Goal: Task Accomplishment & Management: Manage account settings

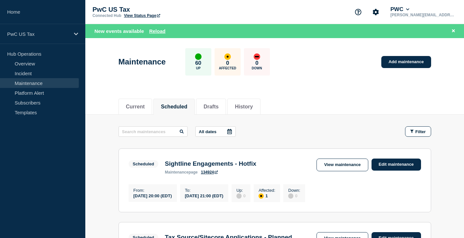
click at [29, 82] on link "Maintenance" at bounding box center [39, 83] width 79 height 10
click at [26, 103] on link "Subscribers" at bounding box center [39, 103] width 79 height 10
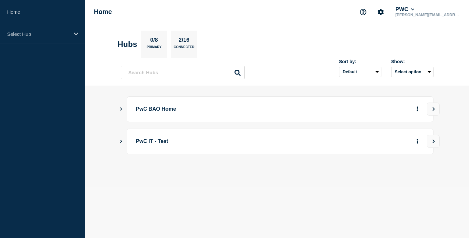
click at [123, 107] on div "PwC BAO Home" at bounding box center [277, 109] width 313 height 26
click at [121, 108] on icon "Show Connected Hubs" at bounding box center [121, 108] width 2 height 3
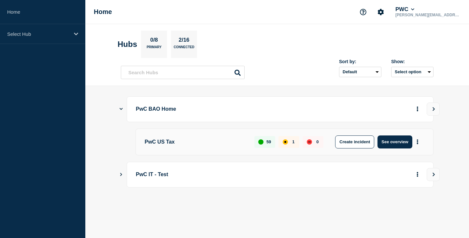
click at [169, 141] on p "PwC US Tax" at bounding box center [196, 141] width 102 height 13
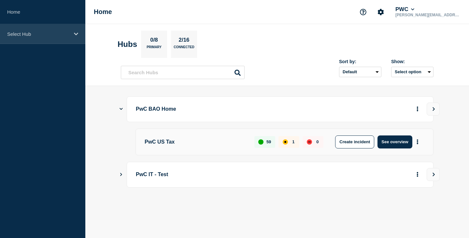
click at [78, 32] on div "Select Hub" at bounding box center [42, 34] width 85 height 20
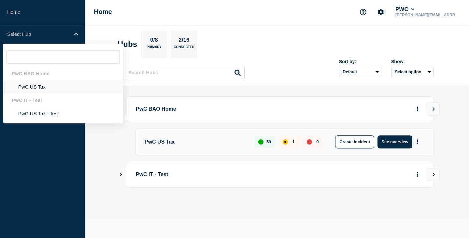
click at [37, 84] on li "PwC US Tax" at bounding box center [63, 86] width 120 height 13
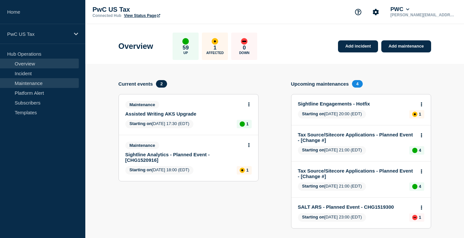
click at [23, 84] on link "Maintenance" at bounding box center [39, 83] width 79 height 10
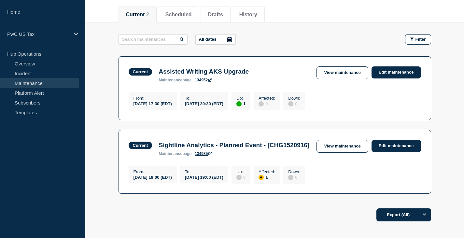
scroll to position [65, 0]
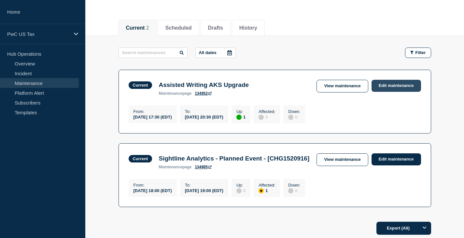
click at [393, 85] on link "Edit maintenance" at bounding box center [396, 86] width 49 height 12
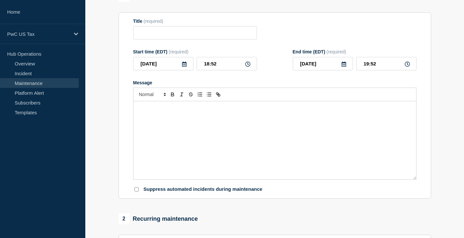
type input "Assisted Writing AKS Upgrade"
type input "17:30"
type input "20:30"
checkbox input "false"
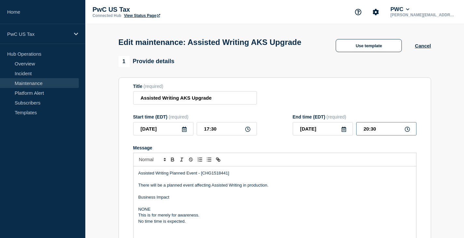
click at [368, 135] on input "20:30" at bounding box center [386, 128] width 60 height 13
type input "19:00"
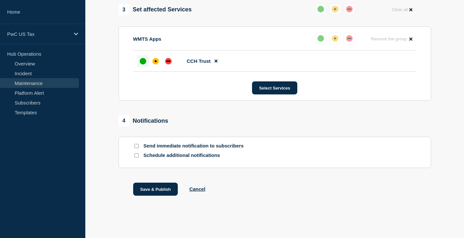
scroll to position [342, 0]
click at [157, 189] on button "Save & Publish" at bounding box center [155, 189] width 45 height 13
